Goal: Check status: Check status

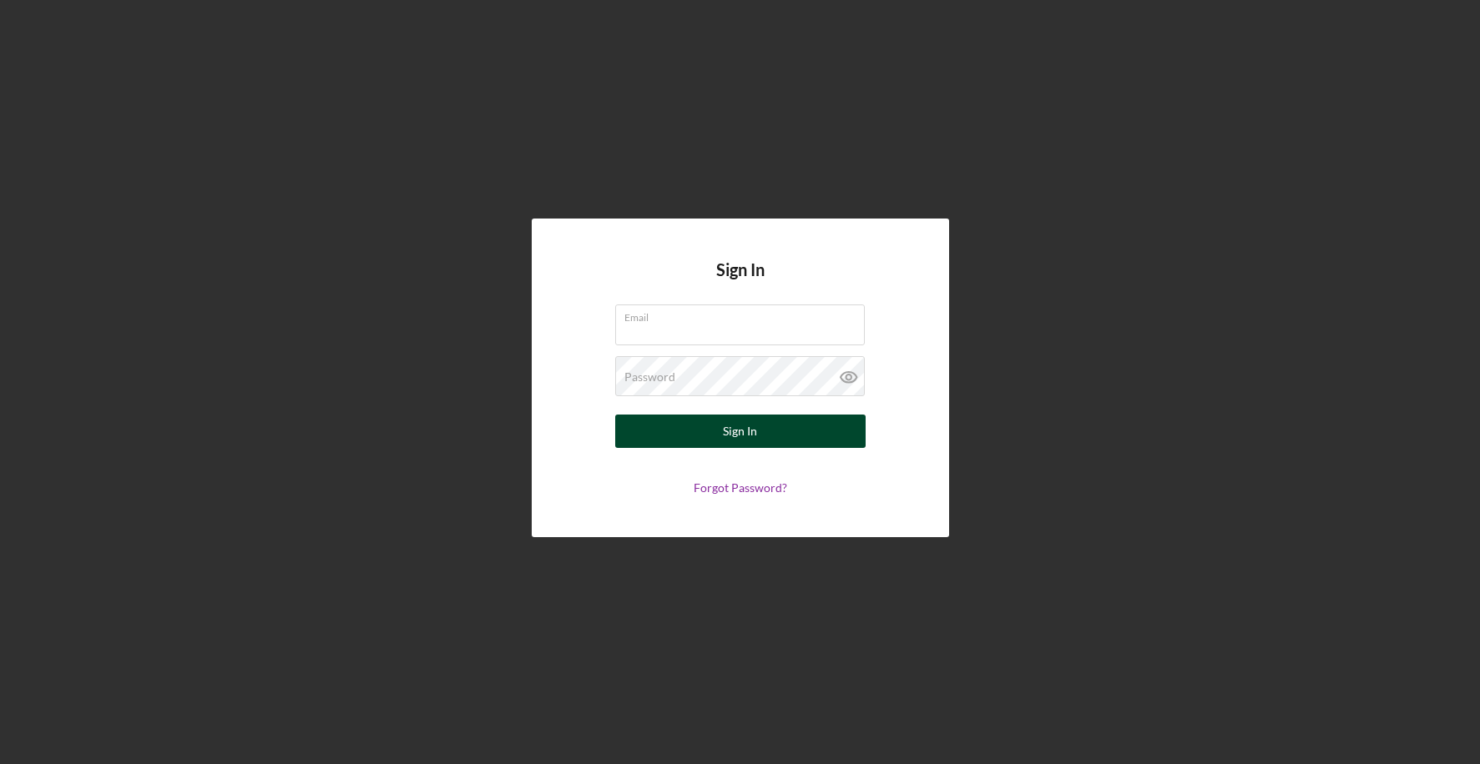
type input "[EMAIL_ADDRESS][DOMAIN_NAME]"
click at [734, 425] on div "Sign In" at bounding box center [740, 431] width 34 height 33
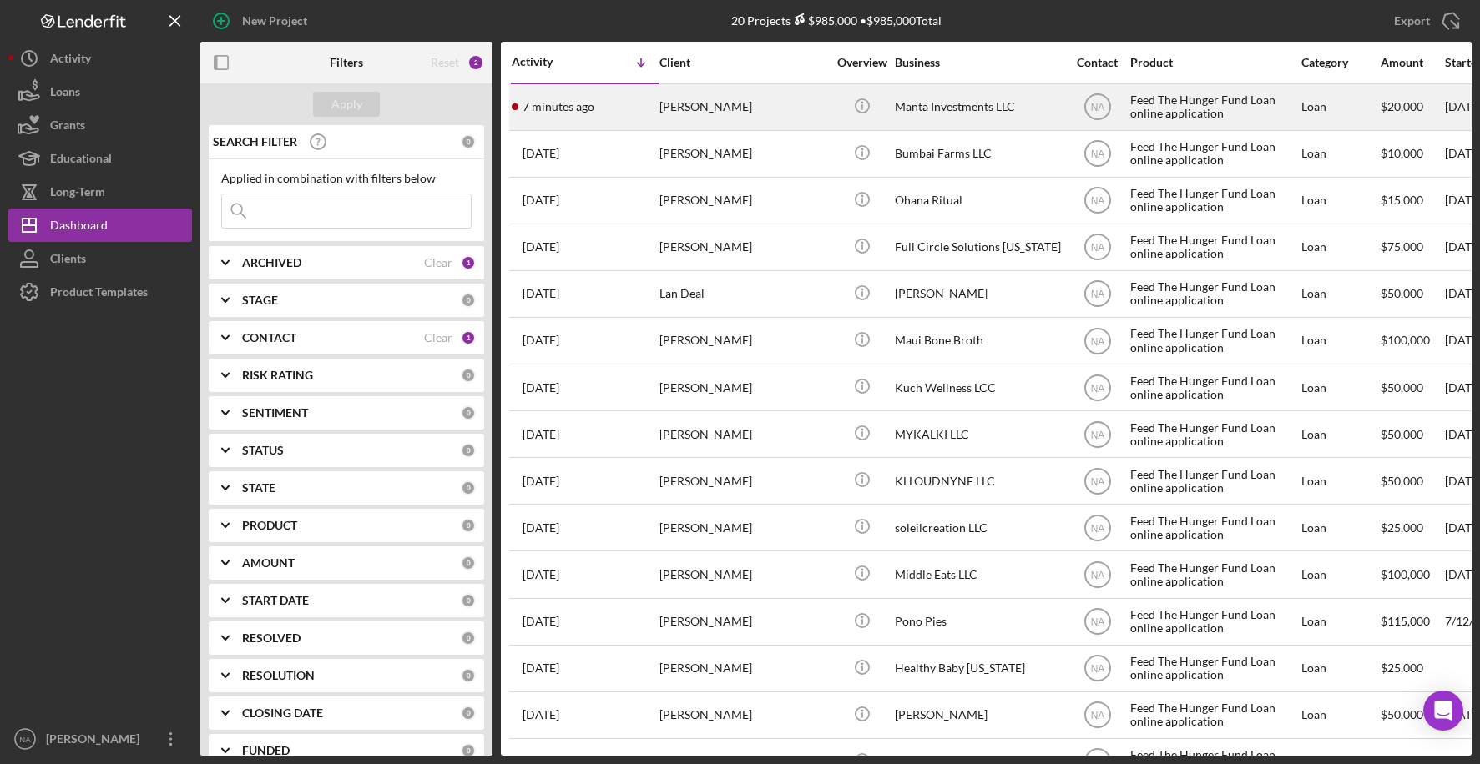
click at [627, 105] on div "7 minutes ago [PERSON_NAME]" at bounding box center [585, 107] width 146 height 44
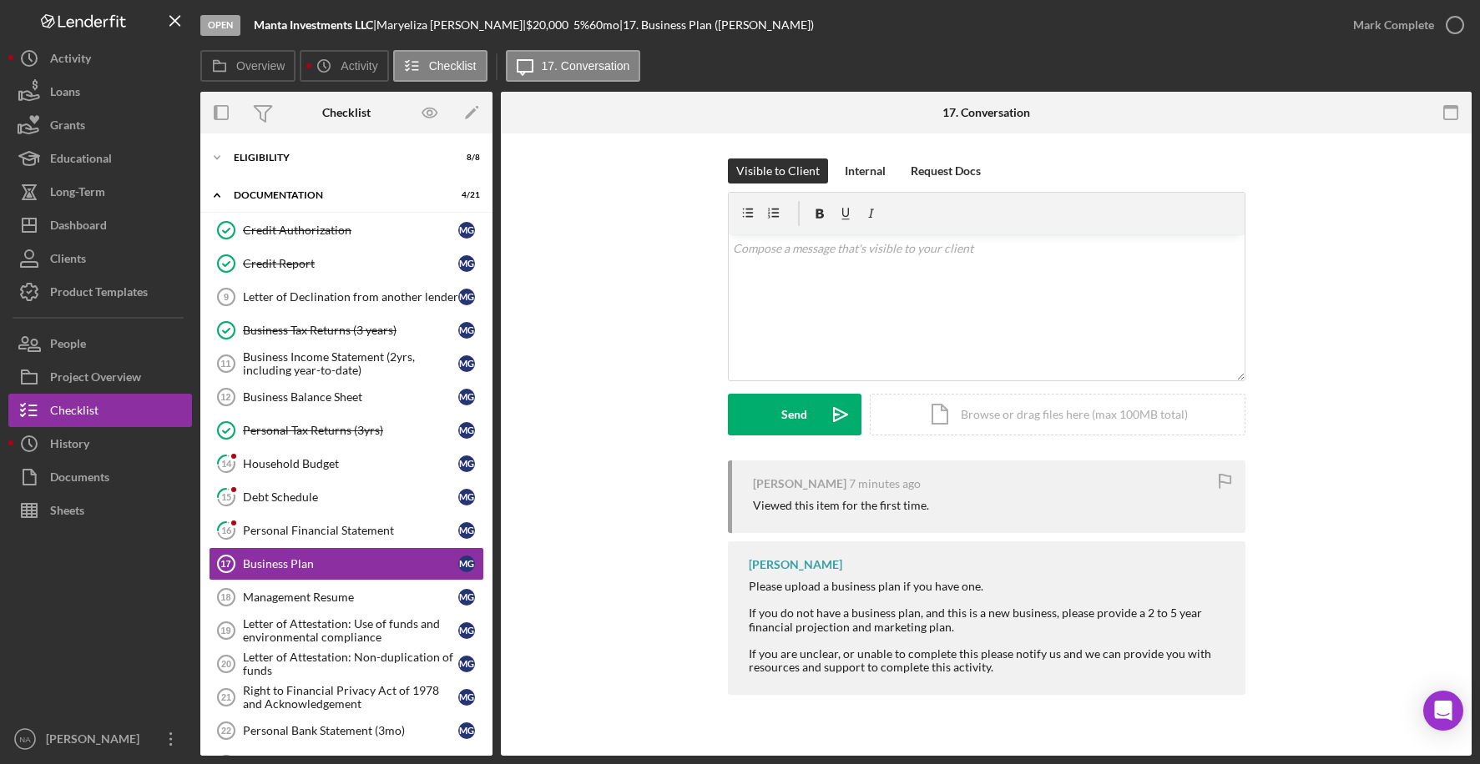
scroll to position [119, 0]
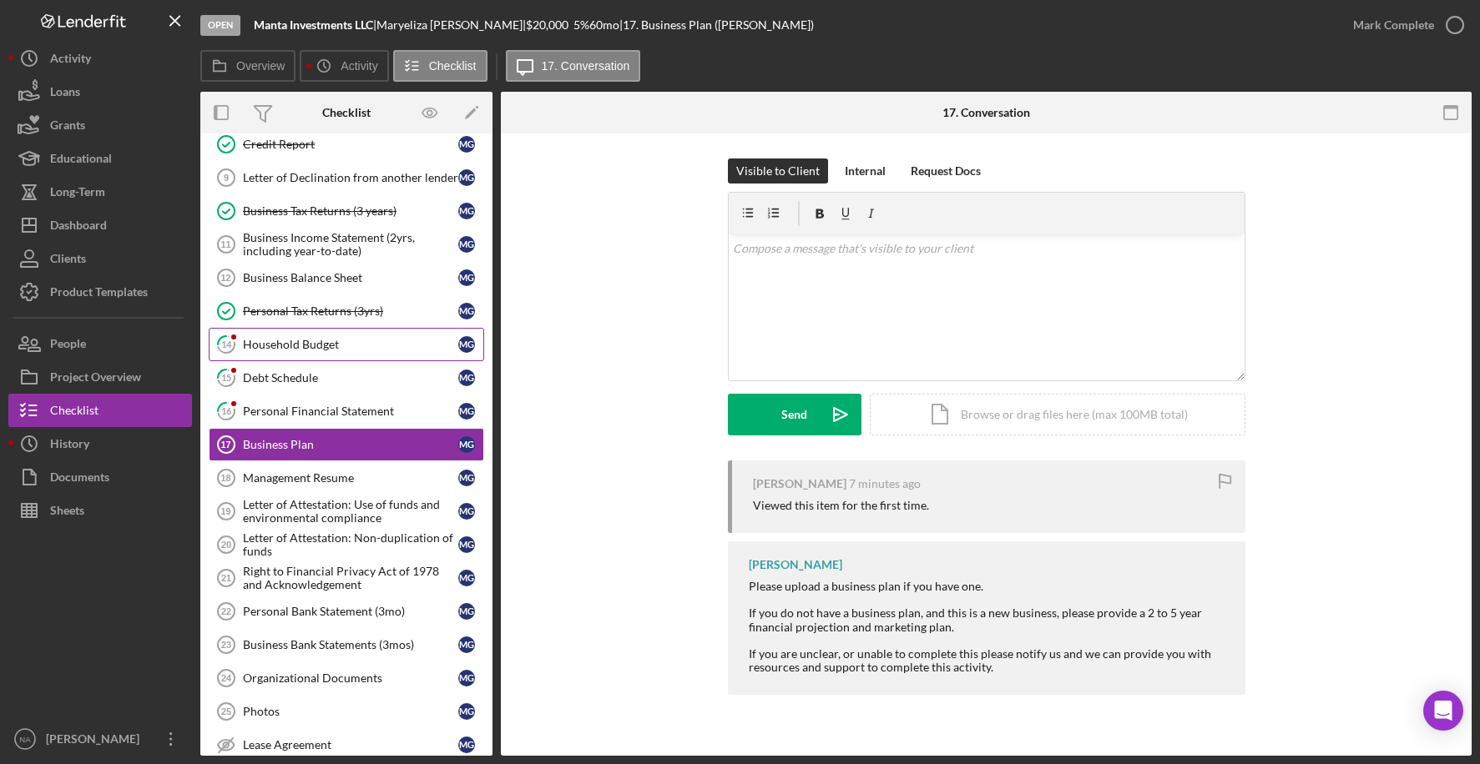
click at [366, 342] on div "Household Budget" at bounding box center [350, 344] width 215 height 13
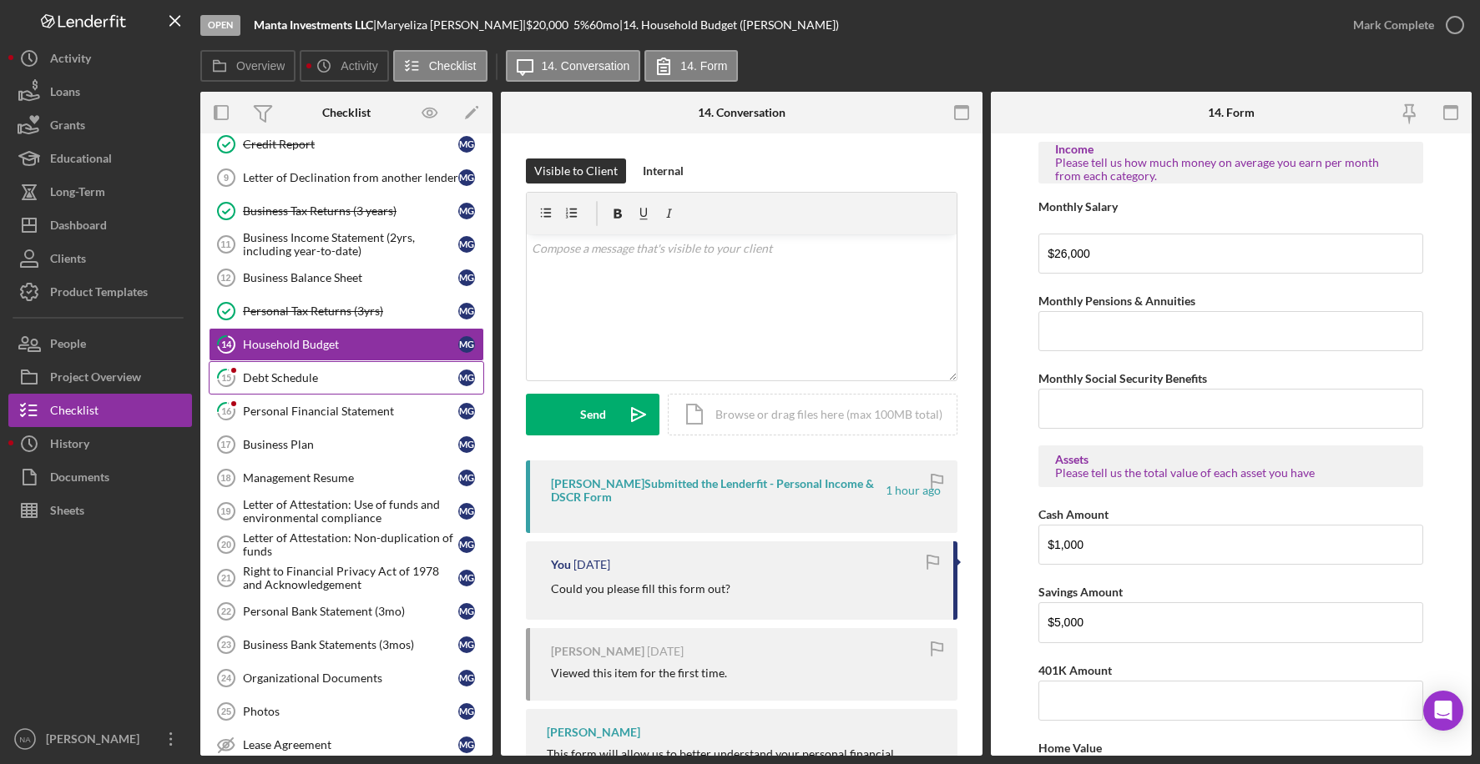
click at [308, 377] on div "Debt Schedule" at bounding box center [350, 377] width 215 height 13
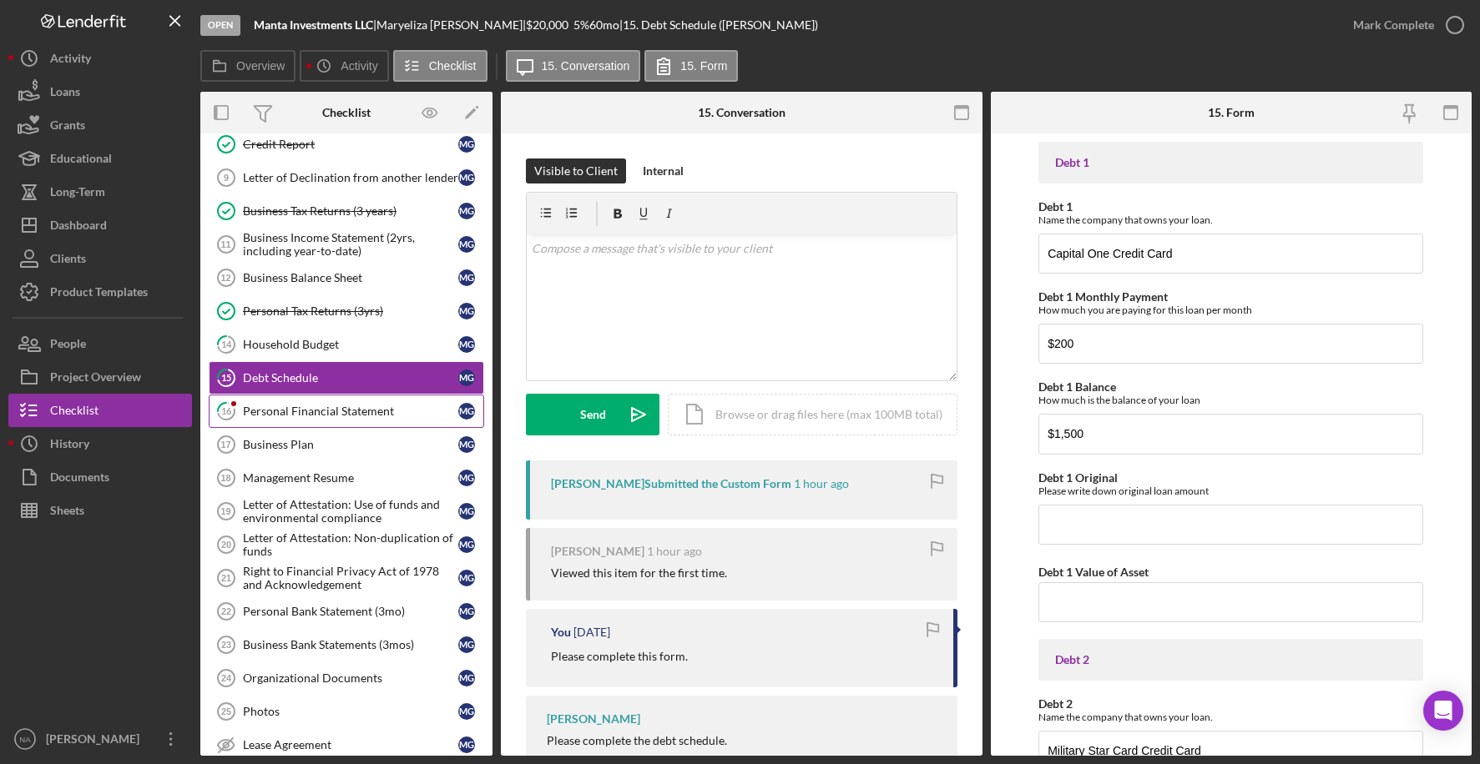
click at [359, 411] on div "Personal Financial Statement" at bounding box center [350, 411] width 215 height 13
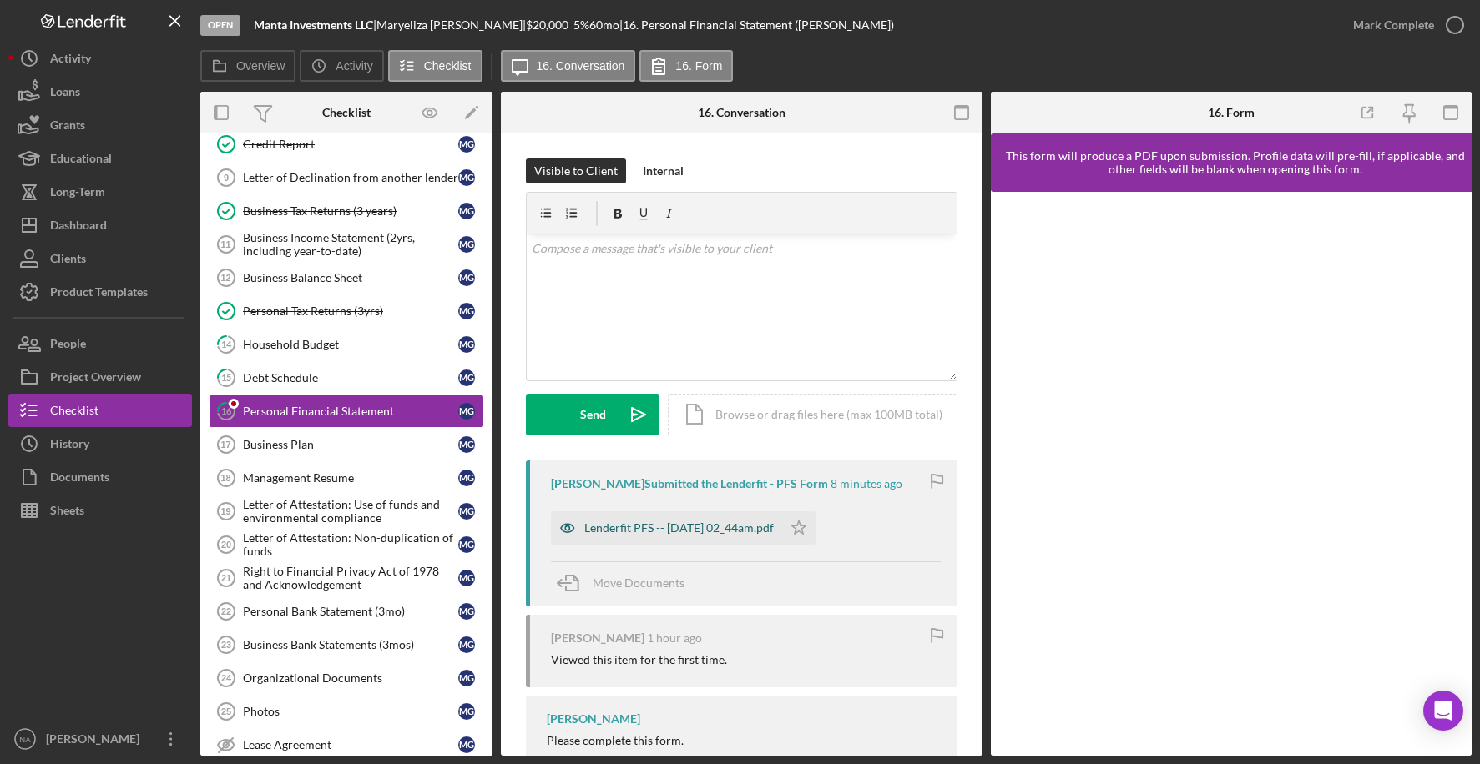
click at [734, 522] on div "Lenderfit PFS -- [DATE] 02_44am.pdf" at bounding box center [678, 528] width 189 height 13
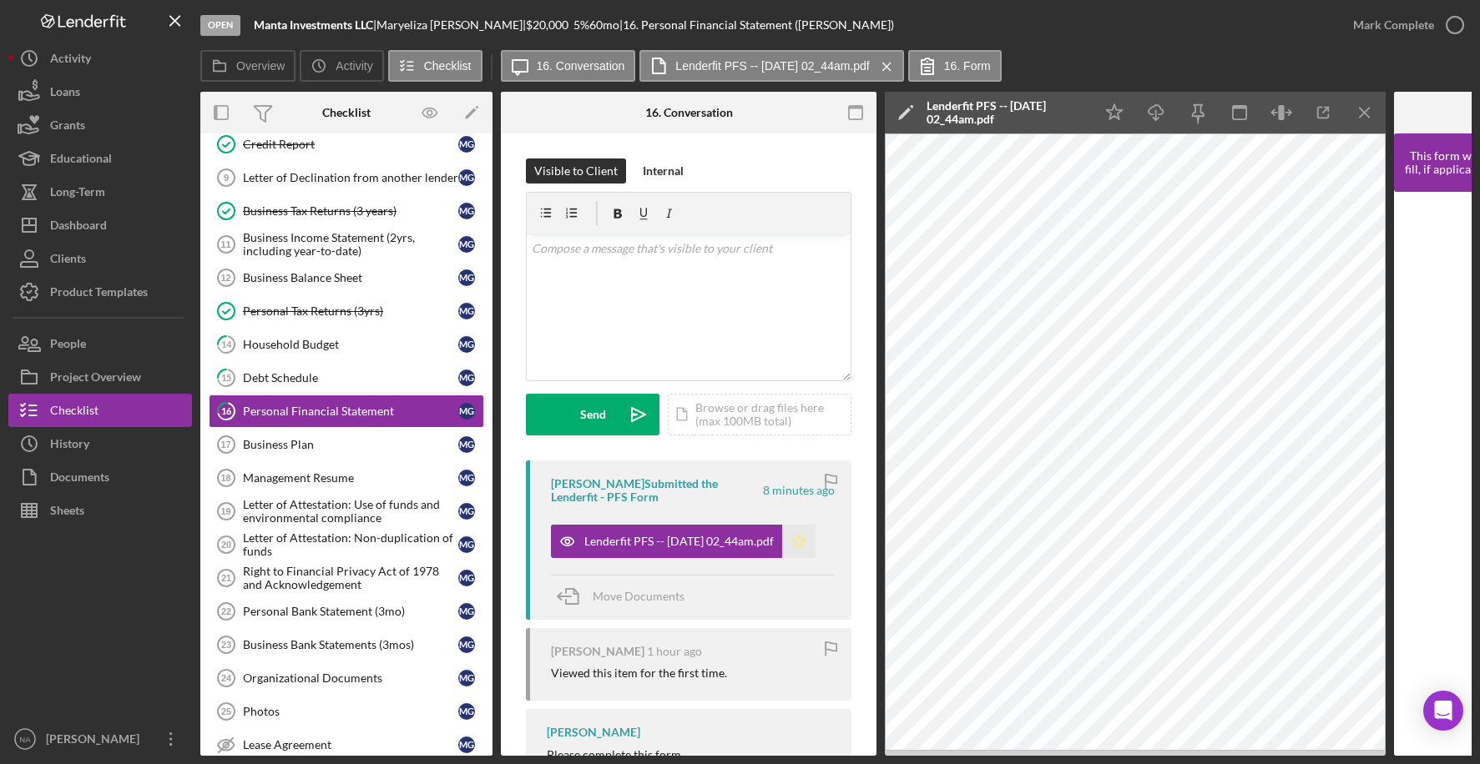
click at [799, 540] on polygon "button" at bounding box center [799, 540] width 14 height 13
click at [350, 344] on div "Household Budget" at bounding box center [350, 344] width 215 height 13
